Goal: Obtain resource: Obtain resource

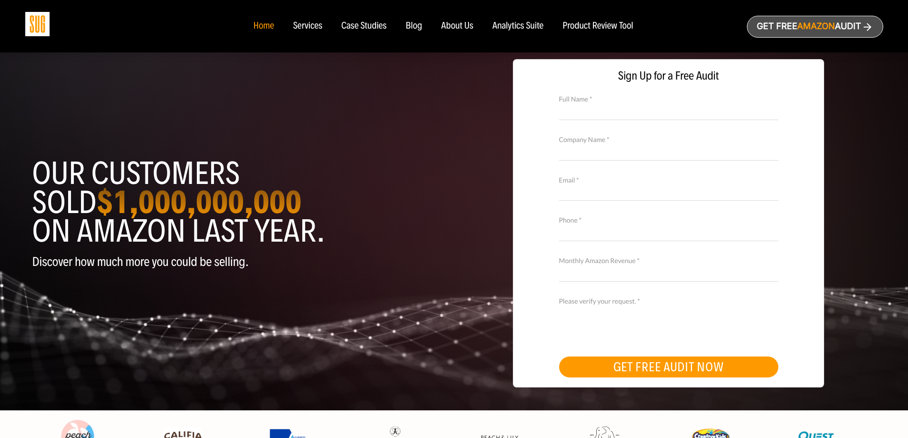
click at [41, 27] on img at bounding box center [37, 24] width 24 height 24
click at [33, 25] on img at bounding box center [37, 24] width 24 height 24
click at [33, 24] on img at bounding box center [37, 24] width 24 height 24
click at [237, 64] on div "Our customers sold $1,000,000,000 on Amazon last year. Discover how much more y…" at bounding box center [454, 229] width 858 height 363
click at [44, 22] on img at bounding box center [37, 24] width 24 height 24
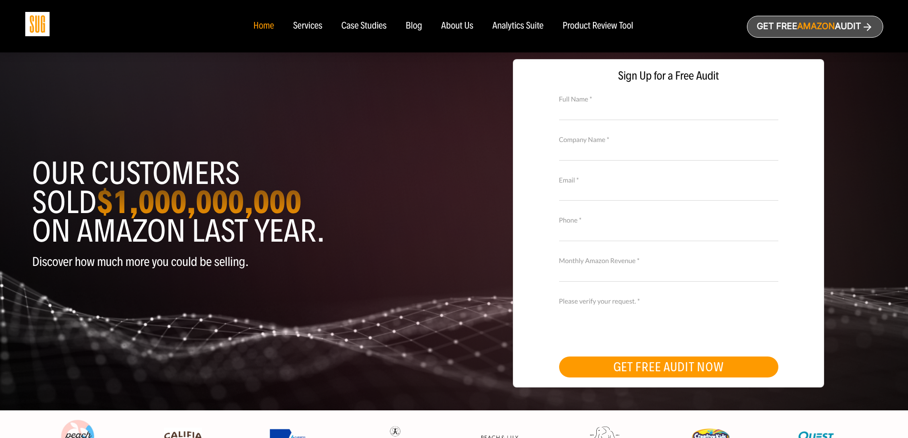
click at [315, 23] on div "Services" at bounding box center [307, 26] width 29 height 10
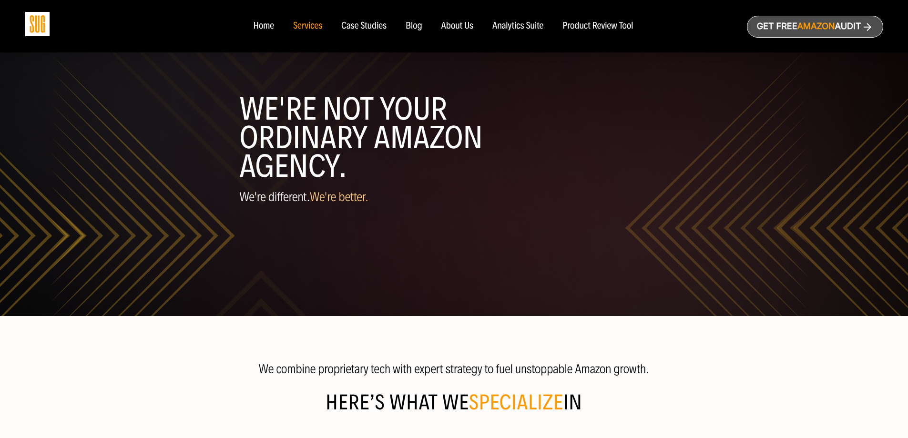
click at [830, 21] on link "Get free Amazon Audit" at bounding box center [815, 27] width 136 height 22
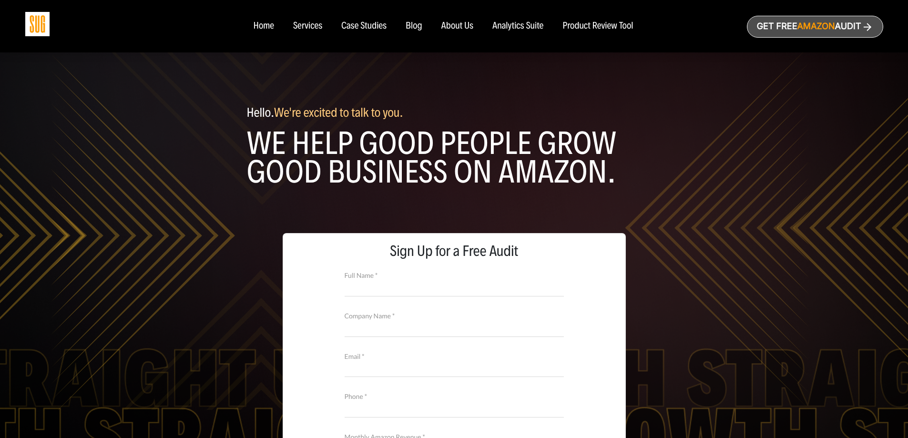
click at [265, 25] on div "Home" at bounding box center [263, 26] width 20 height 10
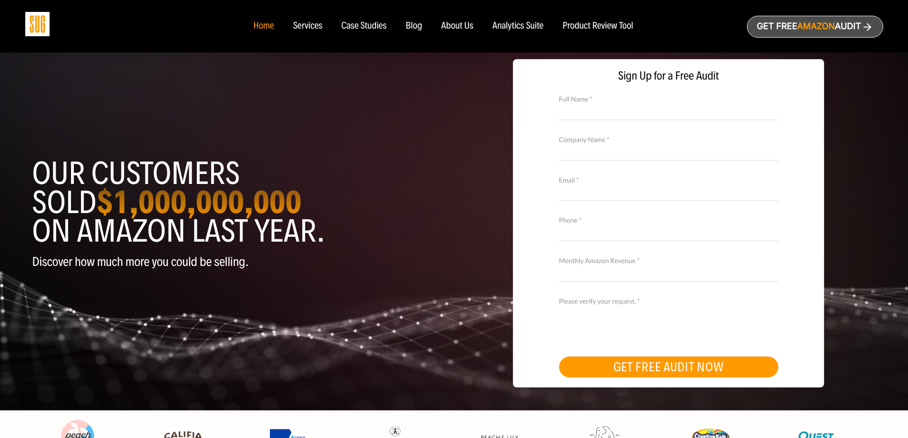
drag, startPoint x: 237, startPoint y: 186, endPoint x: 195, endPoint y: 204, distance: 45.7
click at [237, 186] on strong "$1,000,000,000" at bounding box center [198, 202] width 205 height 39
click at [189, 205] on strong "$1,000,000,000" at bounding box center [198, 202] width 205 height 39
drag, startPoint x: 156, startPoint y: 196, endPoint x: 117, endPoint y: 194, distance: 39.1
click at [156, 196] on strong "$1,000,000,000" at bounding box center [198, 202] width 205 height 39
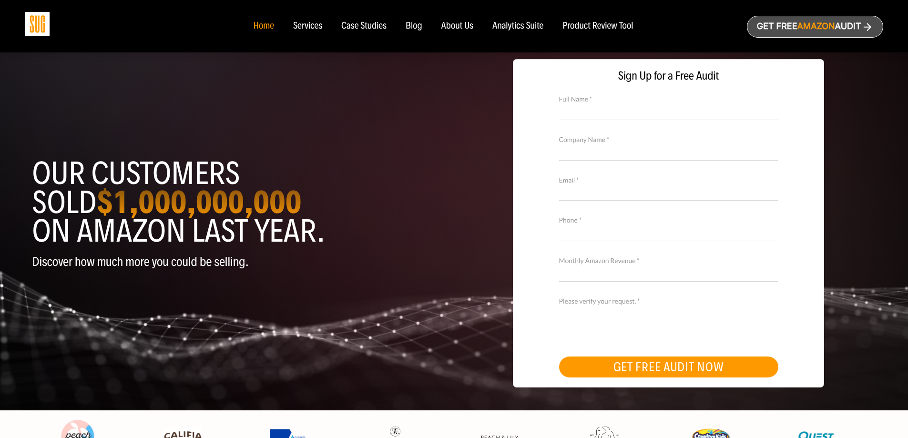
click at [101, 192] on h1 "Our customers sold $1,000,000,000 on Amazon last year." at bounding box center [239, 202] width 415 height 86
click at [215, 212] on strong "$1,000,000,000" at bounding box center [198, 202] width 205 height 39
click at [393, 189] on h1 "Our customers sold $1,000,000,000 on Amazon last year." at bounding box center [239, 202] width 415 height 86
drag, startPoint x: 570, startPoint y: 218, endPoint x: 457, endPoint y: 231, distance: 114.2
click at [531, 280] on div "Sign Up for a Free Audit Full Name * Company Name * Email * Phone * Monthly Ama…" at bounding box center [668, 223] width 310 height 327
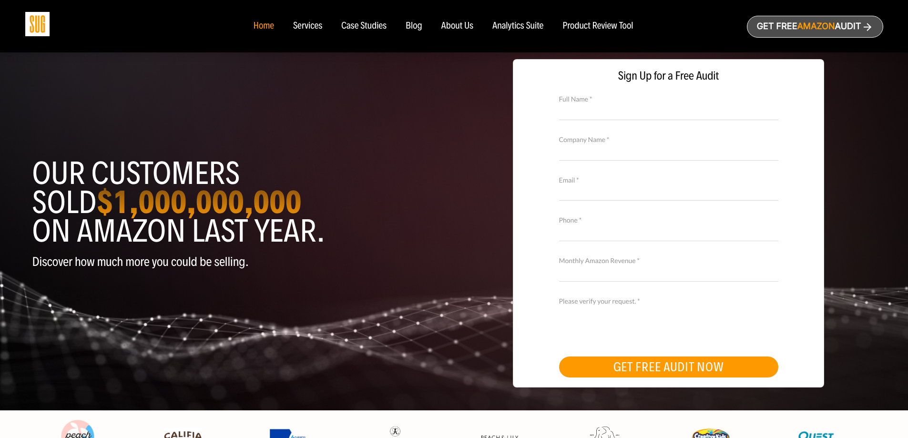
click at [428, 219] on h1 "Our customers sold $1,000,000,000 on Amazon last year." at bounding box center [239, 202] width 415 height 86
